Goal: Information Seeking & Learning: Find specific fact

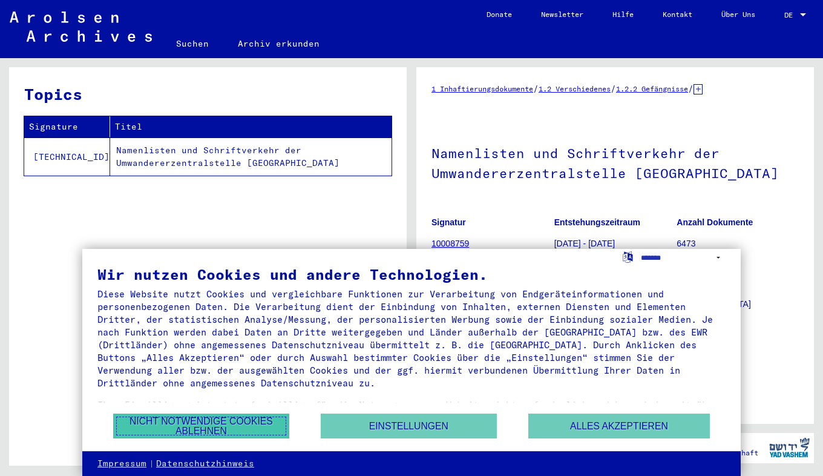
click at [269, 425] on button "Nicht notwendige Cookies ablehnen" at bounding box center [201, 426] width 176 height 25
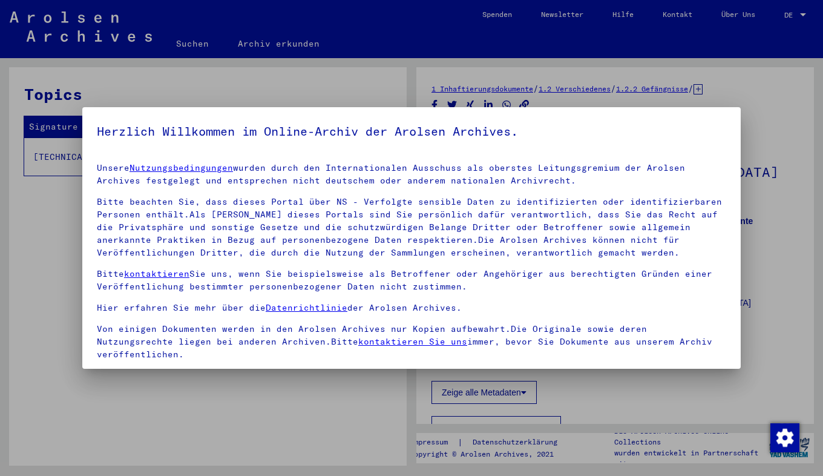
click at [760, 191] on div at bounding box center [411, 238] width 823 height 476
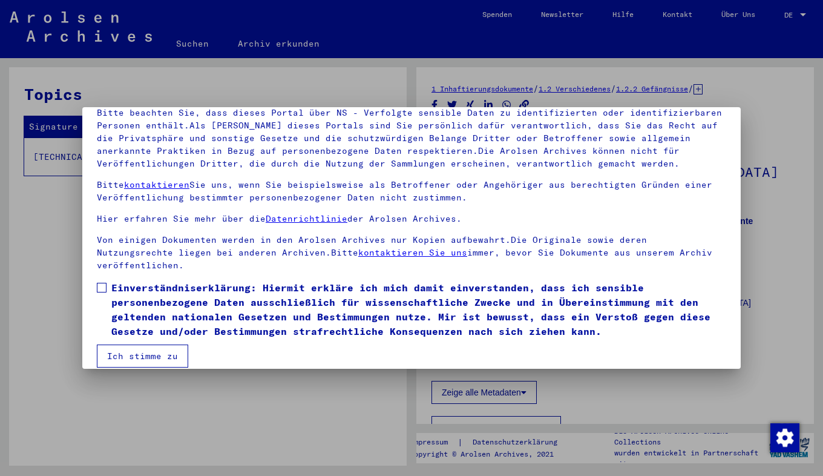
click at [97, 283] on span at bounding box center [102, 288] width 10 height 10
click at [116, 345] on button "Ich stimme zu" at bounding box center [142, 355] width 91 height 23
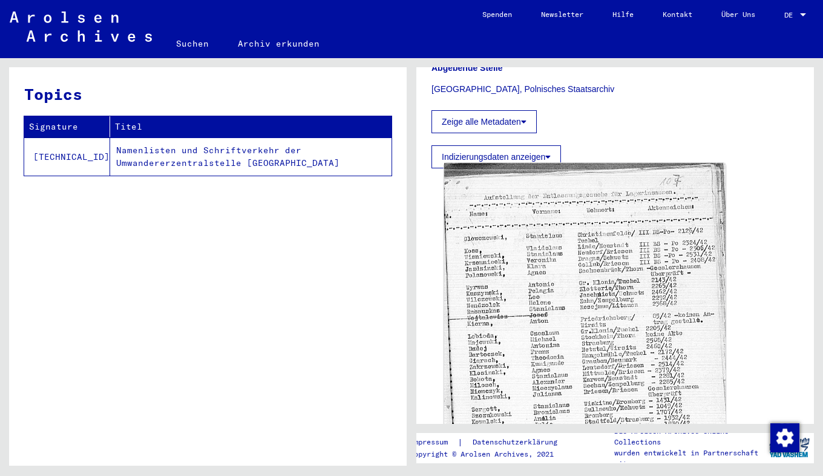
scroll to position [392, 0]
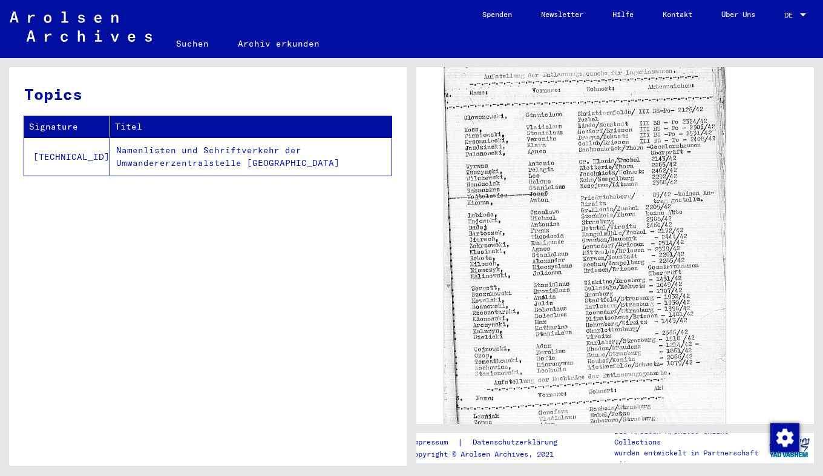
click at [572, 267] on img at bounding box center [585, 250] width 282 height 416
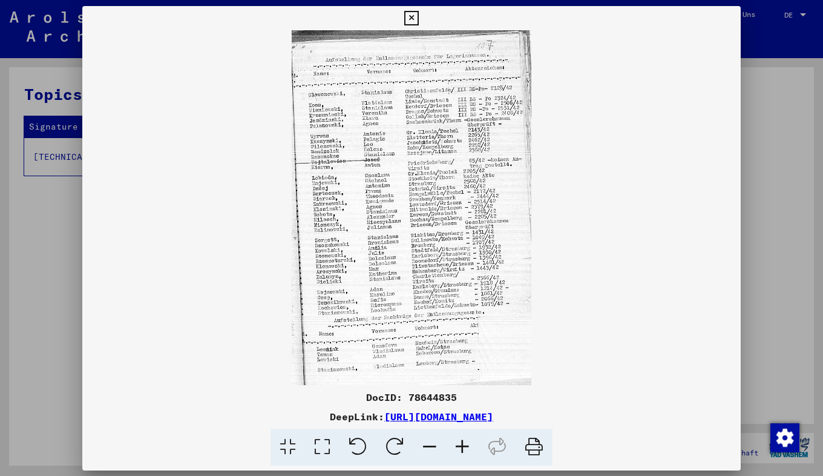
scroll to position [391, 0]
click at [572, 267] on img at bounding box center [411, 207] width 659 height 355
click at [534, 441] on icon at bounding box center [534, 447] width 37 height 37
drag, startPoint x: 379, startPoint y: 110, endPoint x: 681, endPoint y: 50, distance: 308.0
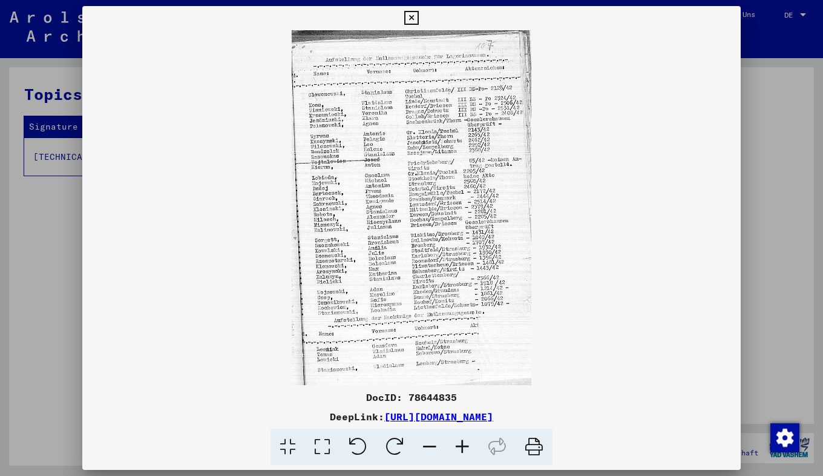
click at [681, 50] on img at bounding box center [411, 207] width 659 height 355
click at [415, 15] on icon at bounding box center [411, 18] width 14 height 15
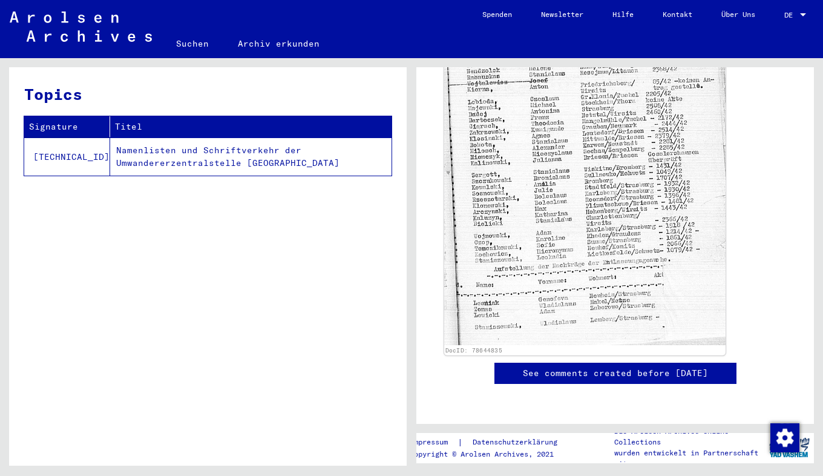
scroll to position [876, 0]
